Goal: Information Seeking & Learning: Find specific fact

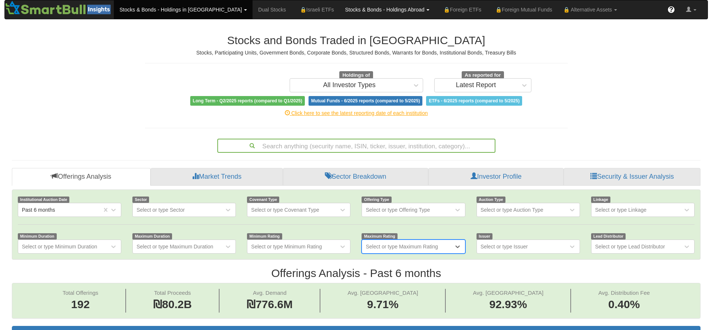
scroll to position [12, 672]
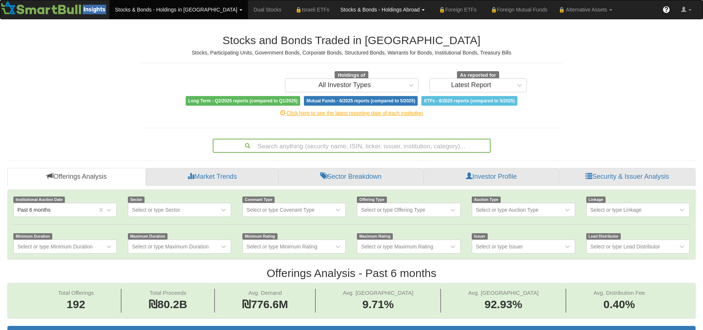
click at [359, 7] on link "Stocks & Bonds - Holdings Abroad" at bounding box center [383, 9] width 96 height 19
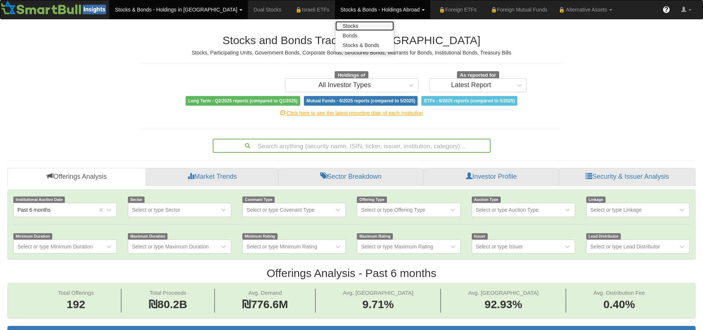
click at [336, 23] on link "Stocks" at bounding box center [365, 26] width 59 height 10
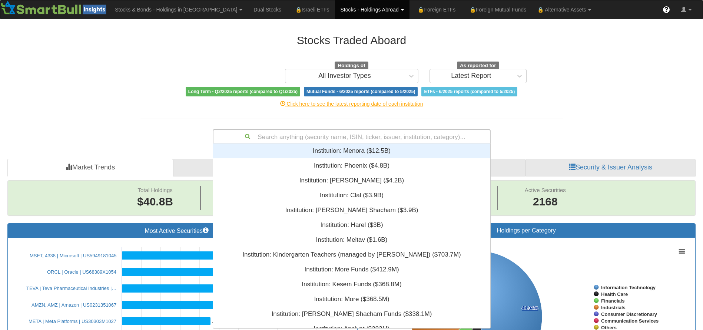
click at [281, 136] on div "Search anything (security name, ISIN, ticker, issuer, institution, category)..." at bounding box center [352, 136] width 277 height 13
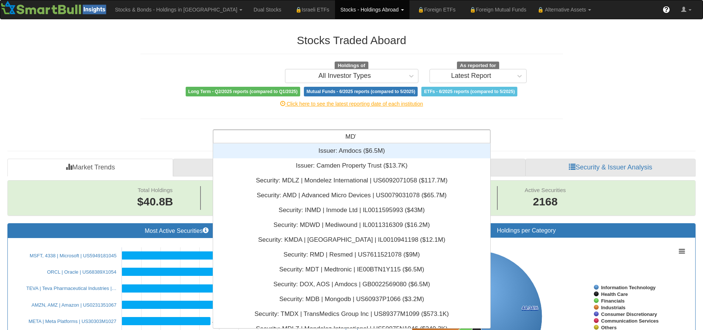
type input "MDWD"
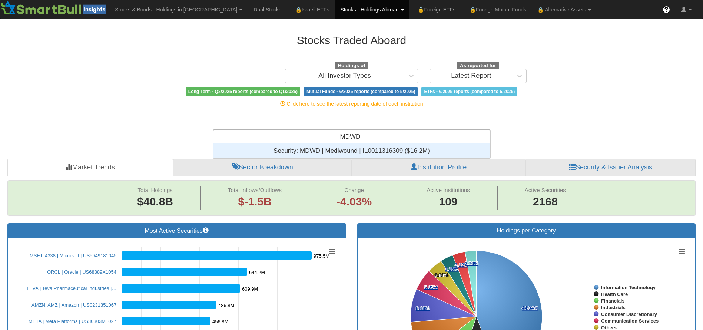
scroll to position [6, 269]
click at [364, 150] on div "Security: ‎MDWD | Mediwound | IL0011316309 ‎($16.2M)‏" at bounding box center [351, 151] width 277 height 15
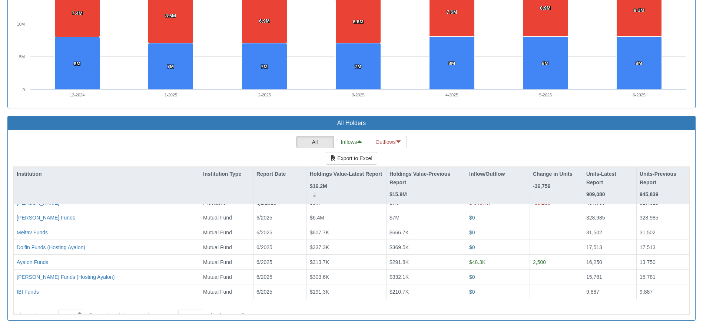
scroll to position [176, 269]
